Goal: Task Accomplishment & Management: Use online tool/utility

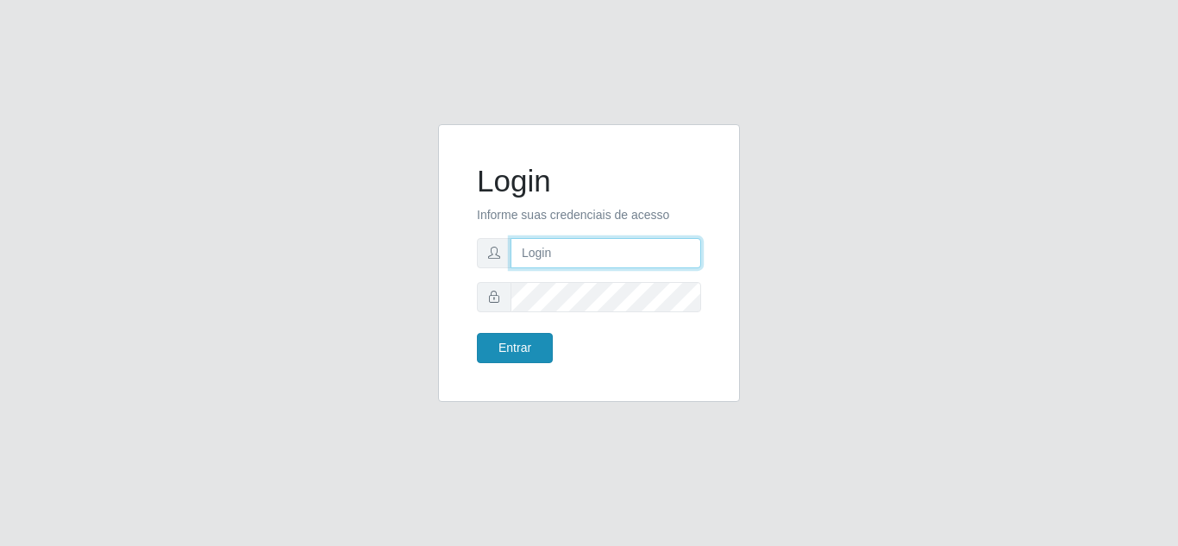
type input "[EMAIL_ADDRESS][DOMAIN_NAME]"
drag, startPoint x: 526, startPoint y: 350, endPoint x: 521, endPoint y: 339, distance: 12.3
click at [523, 343] on button "Entrar" at bounding box center [515, 348] width 76 height 30
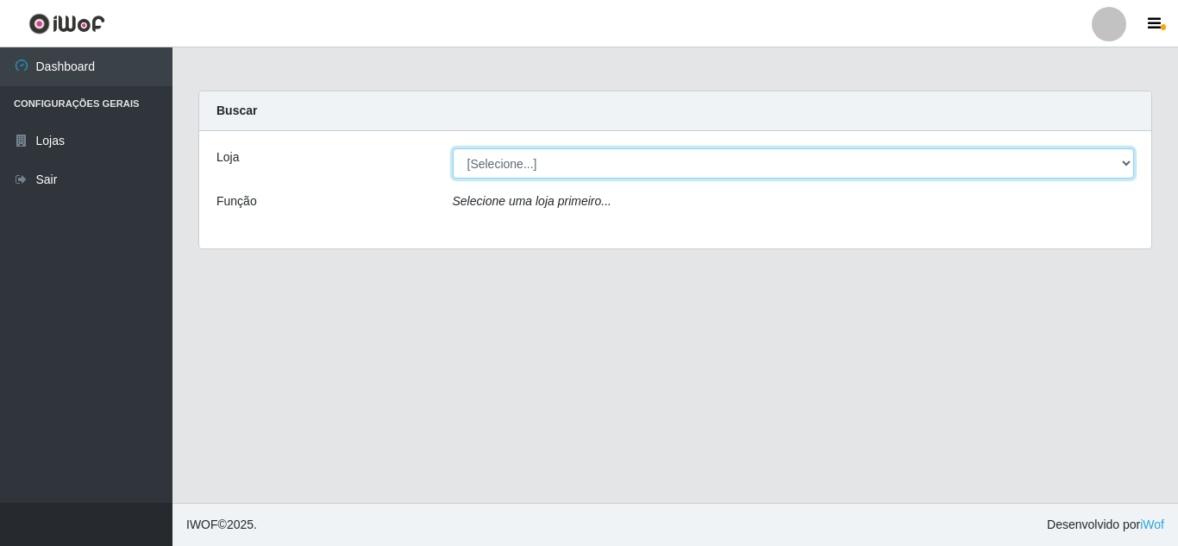
click at [528, 158] on select "[Selecione...] Leite Clan - [GEOGRAPHIC_DATA]" at bounding box center [794, 163] width 682 height 30
select select "498"
click at [453, 148] on select "[Selecione...] Leite Clan - [GEOGRAPHIC_DATA]" at bounding box center [794, 163] width 682 height 30
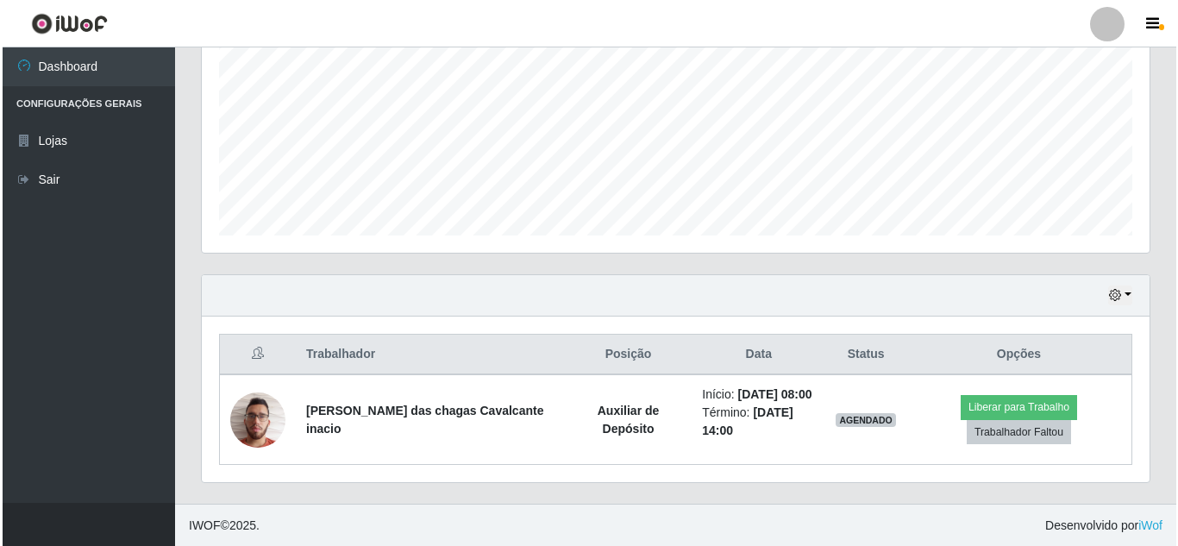
scroll to position [382, 0]
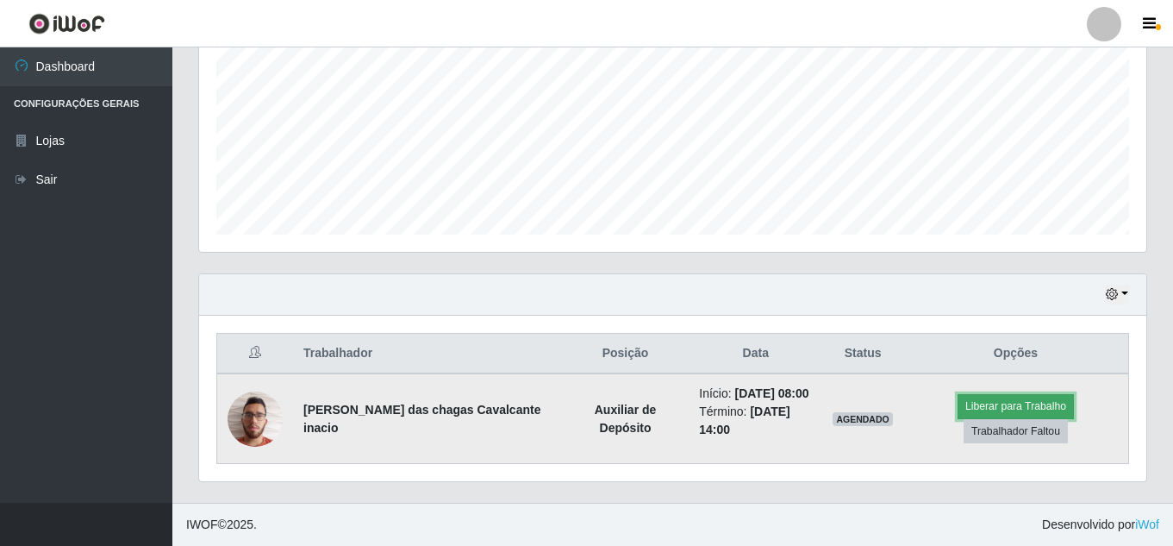
click at [1030, 400] on button "Liberar para Trabalho" at bounding box center [1016, 406] width 116 height 24
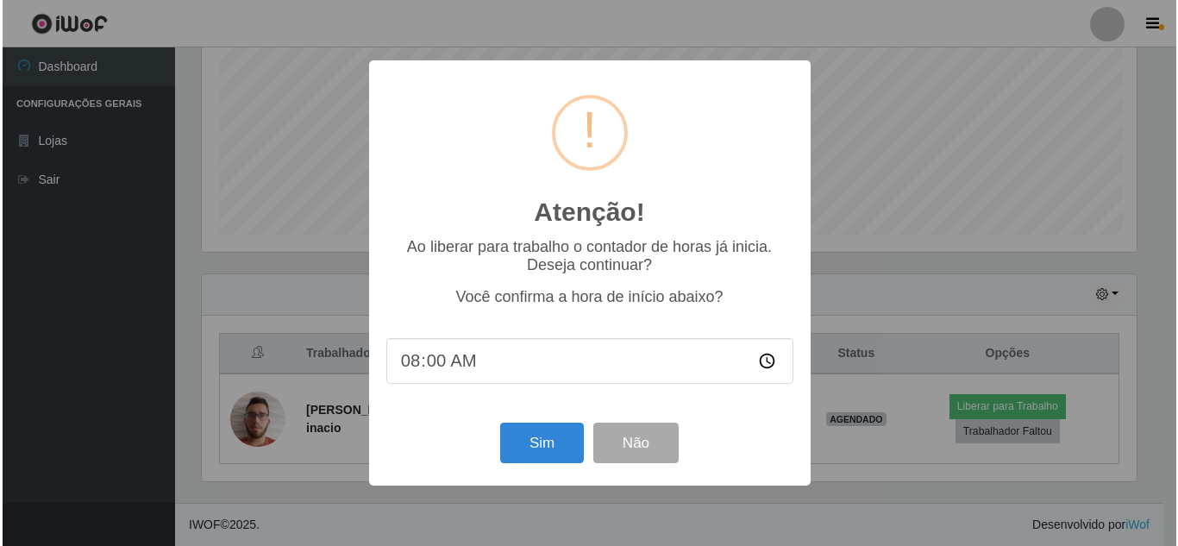
scroll to position [358, 939]
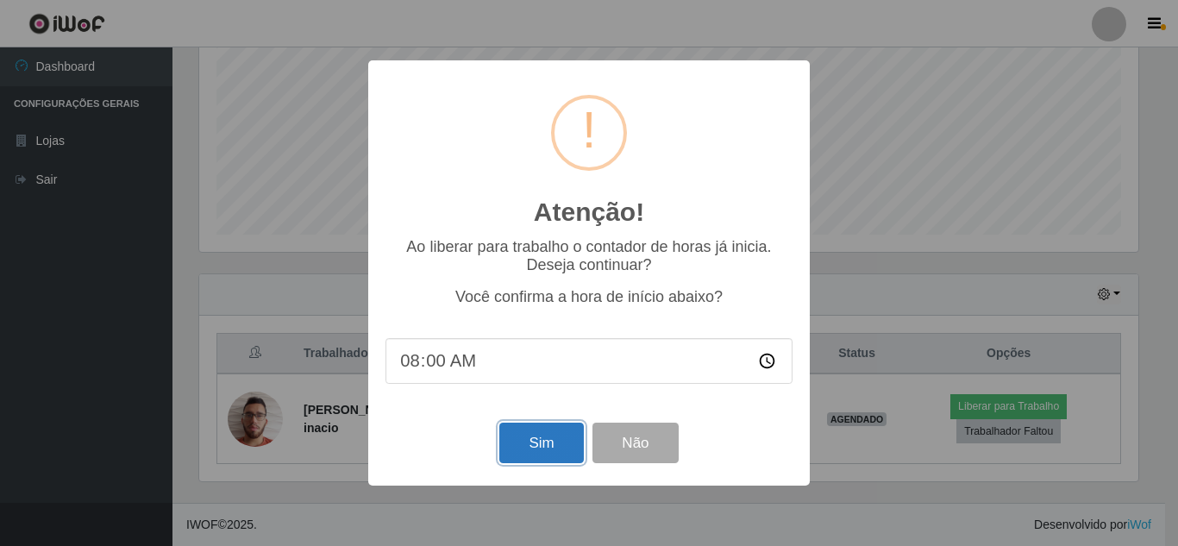
click at [520, 452] on button "Sim" at bounding box center [541, 442] width 84 height 41
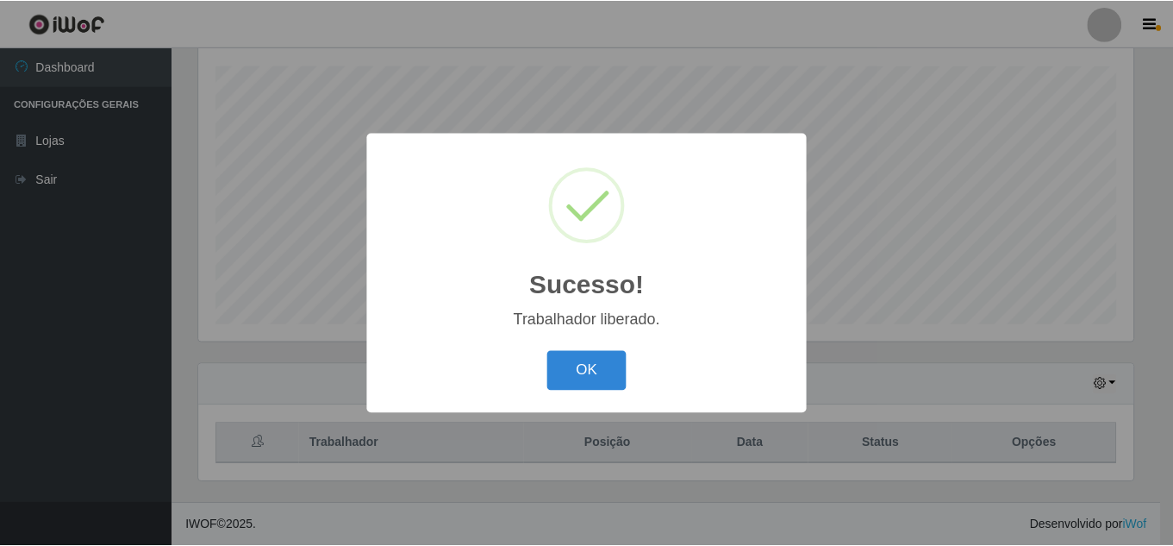
scroll to position [861831, 861250]
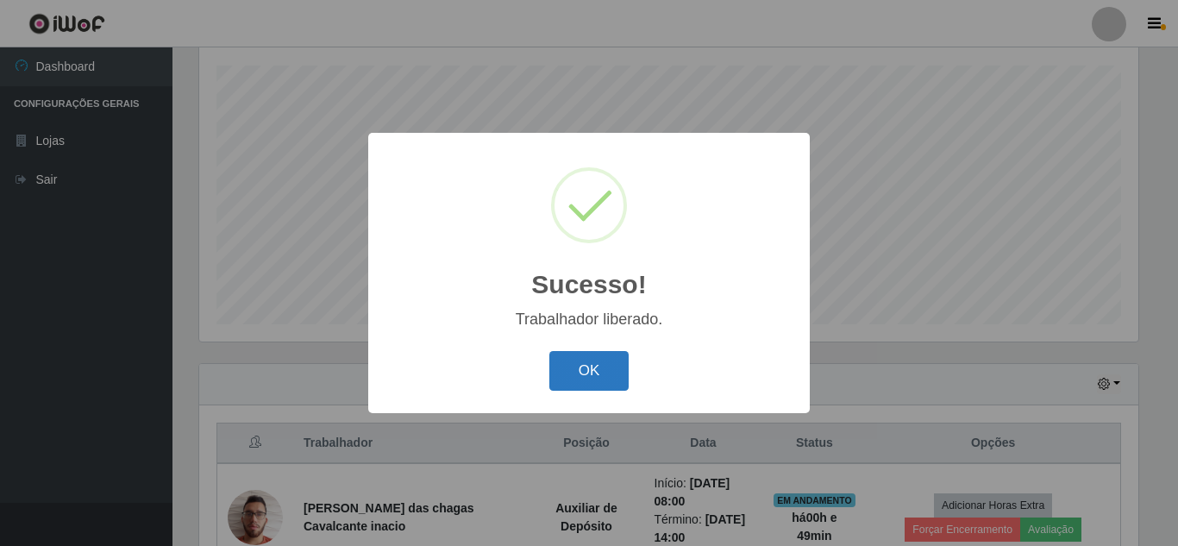
click at [572, 372] on button "OK" at bounding box center [589, 371] width 80 height 41
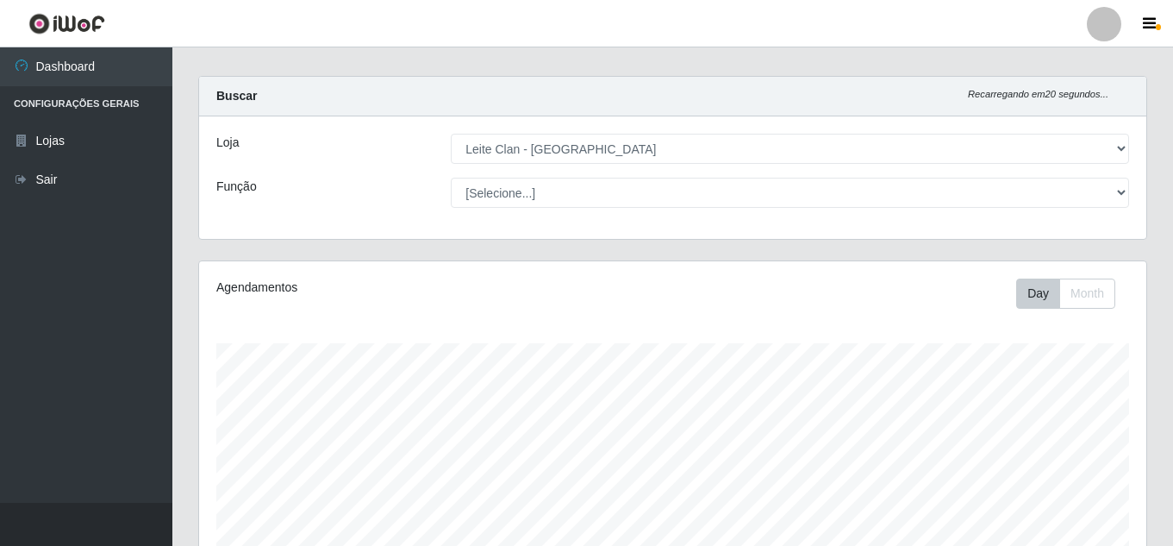
scroll to position [0, 0]
